Goal: Check status: Check status

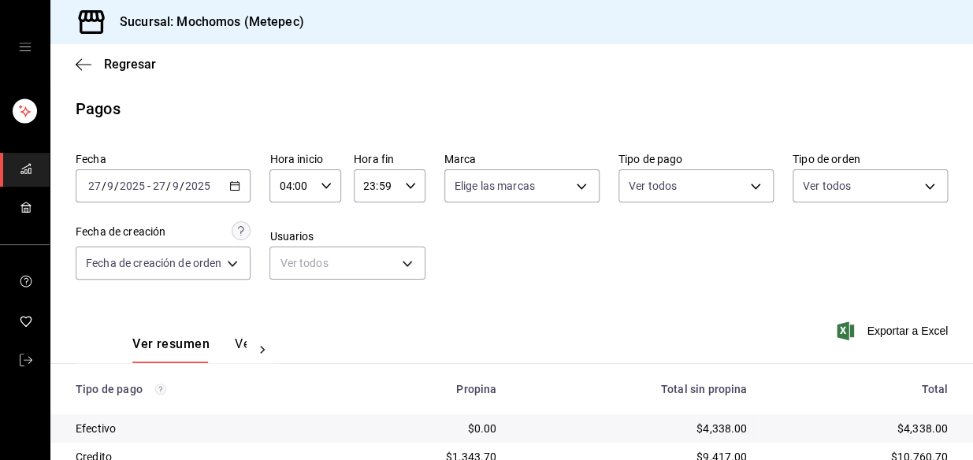
scroll to position [264, 0]
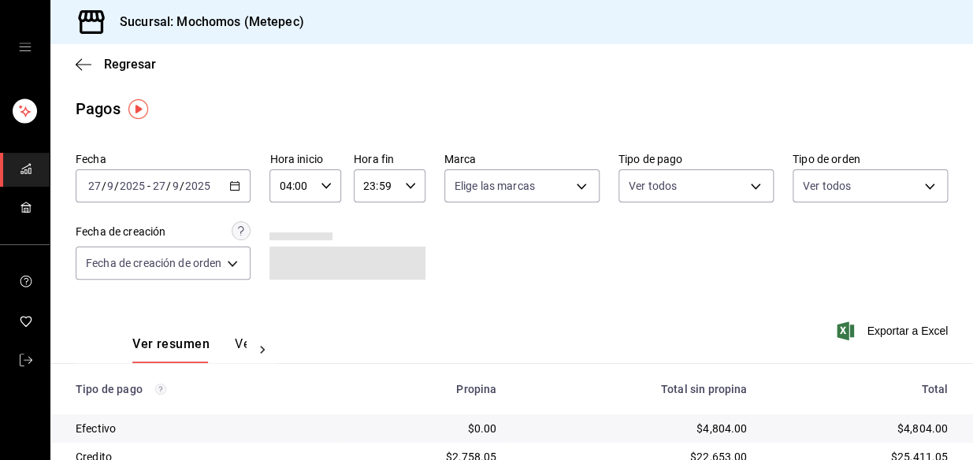
click at [240, 188] on icon "button" at bounding box center [234, 185] width 11 height 11
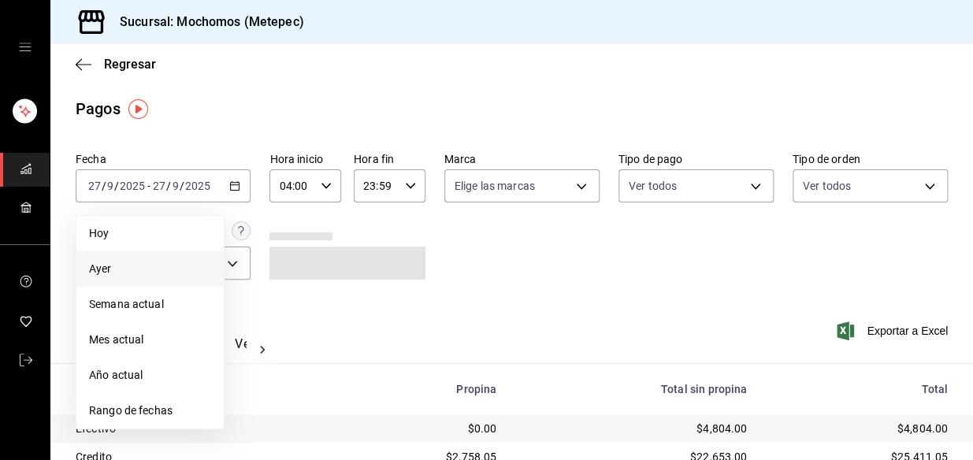
click at [87, 251] on li "Ayer" at bounding box center [149, 268] width 147 height 35
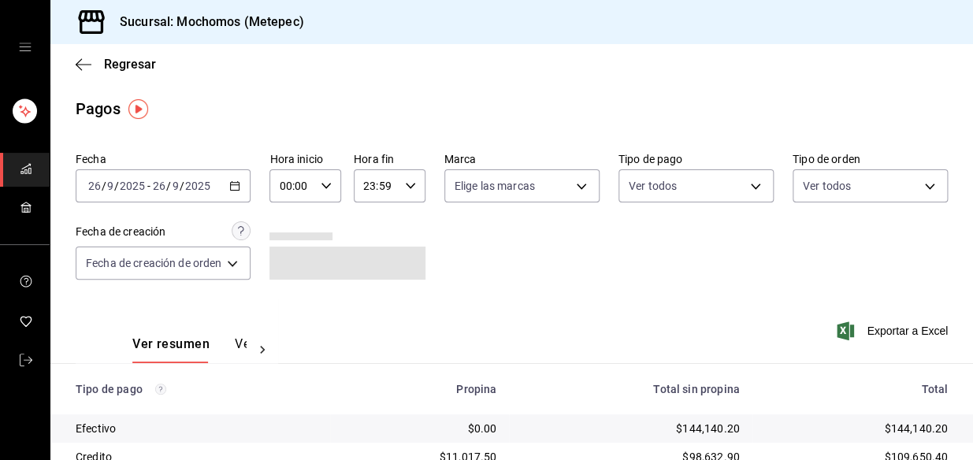
click at [240, 186] on icon "button" at bounding box center [234, 185] width 11 height 11
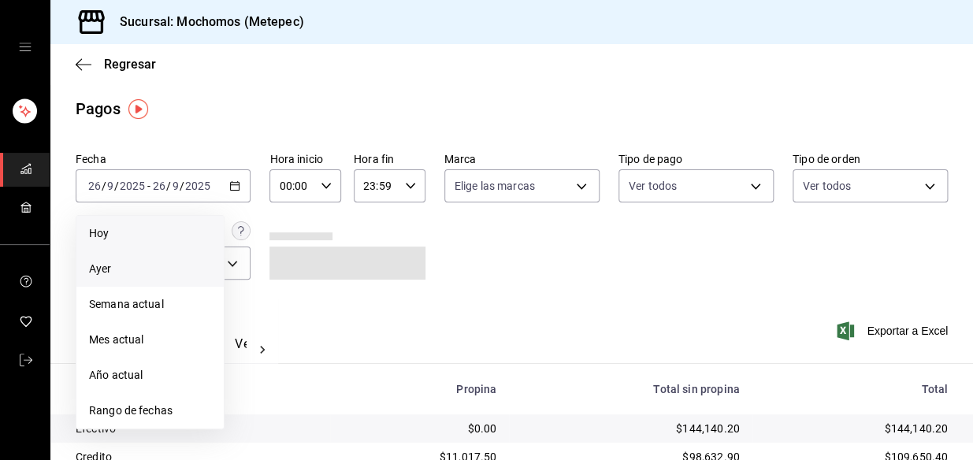
click at [149, 225] on span "Hoy" at bounding box center [150, 233] width 122 height 17
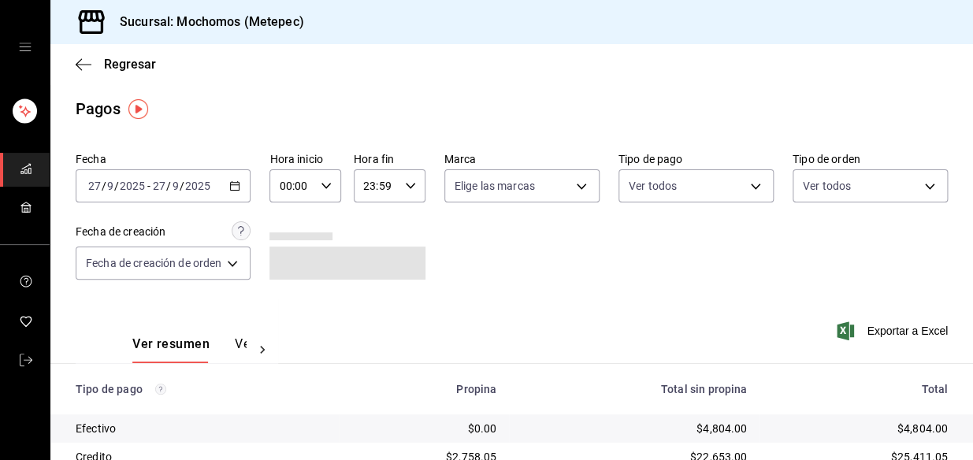
click at [334, 180] on div "00:00 Hora inicio" at bounding box center [306, 185] width 72 height 33
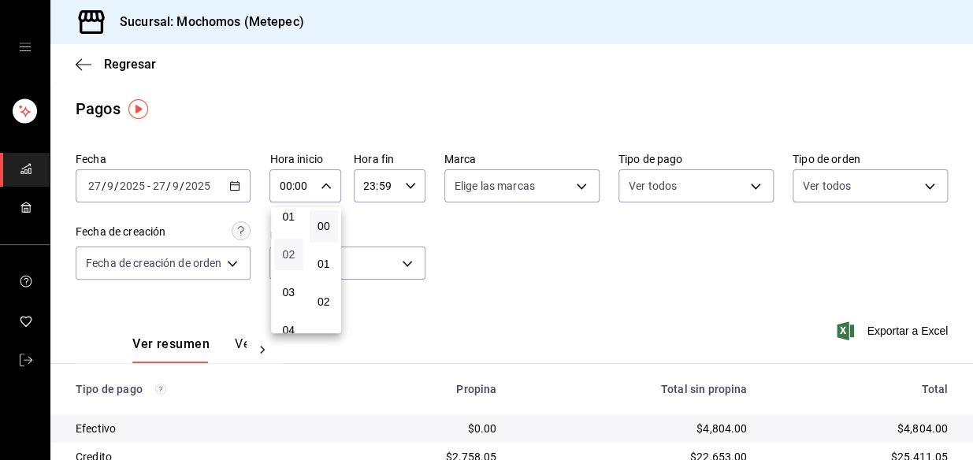
scroll to position [71, 0]
click at [292, 266] on span "03" at bounding box center [289, 268] width 10 height 13
type input "03:00"
click at [572, 258] on div at bounding box center [486, 230] width 973 height 460
click at [405, 188] on icon "button" at bounding box center [410, 185] width 11 height 11
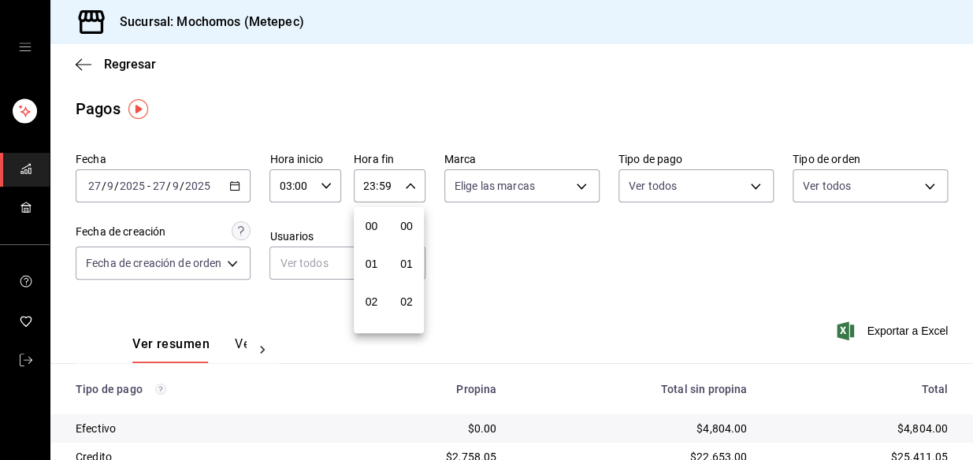
scroll to position [2159, 0]
